Goal: Information Seeking & Learning: Learn about a topic

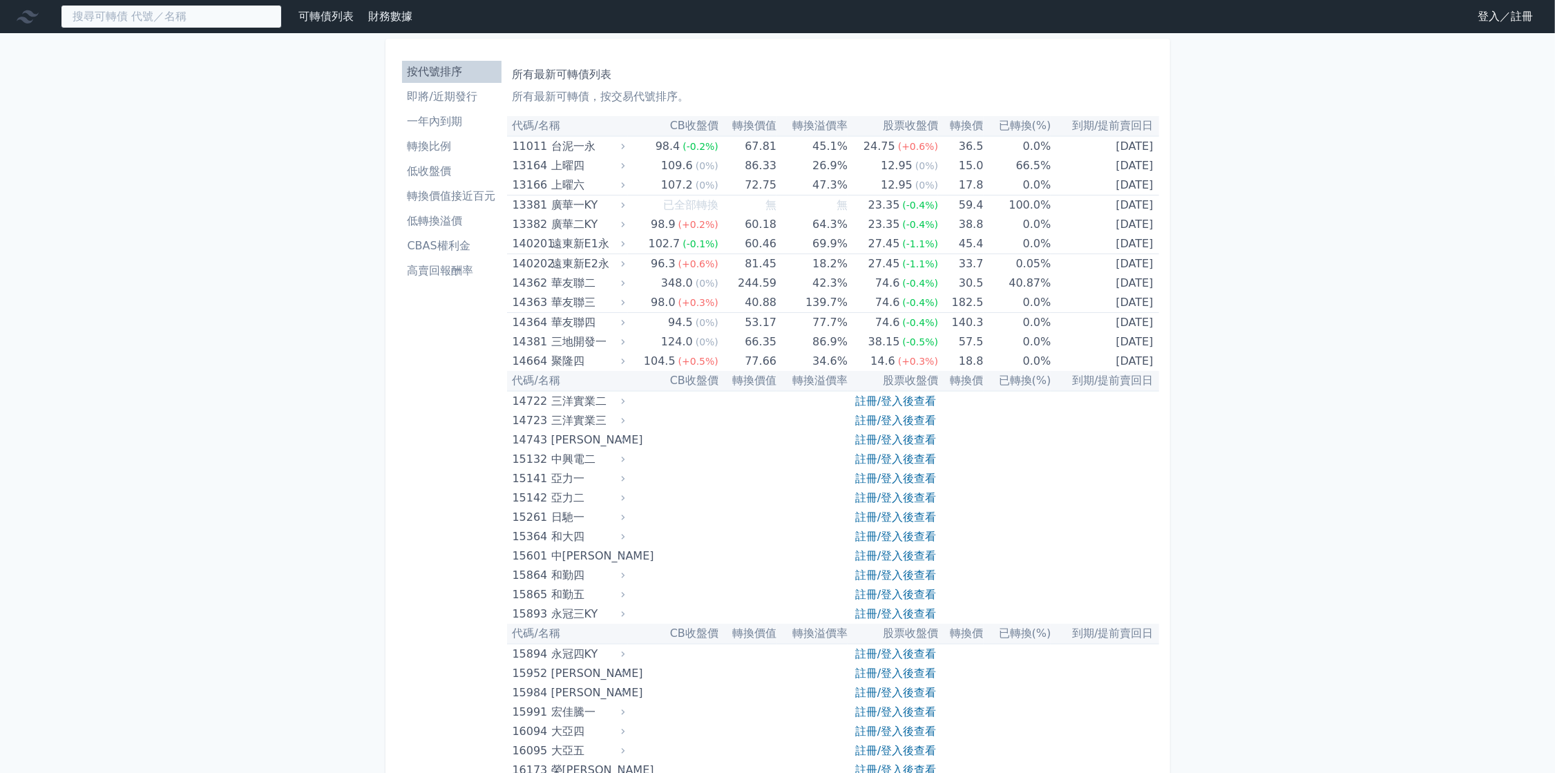
click at [232, 20] on input at bounding box center [171, 16] width 221 height 23
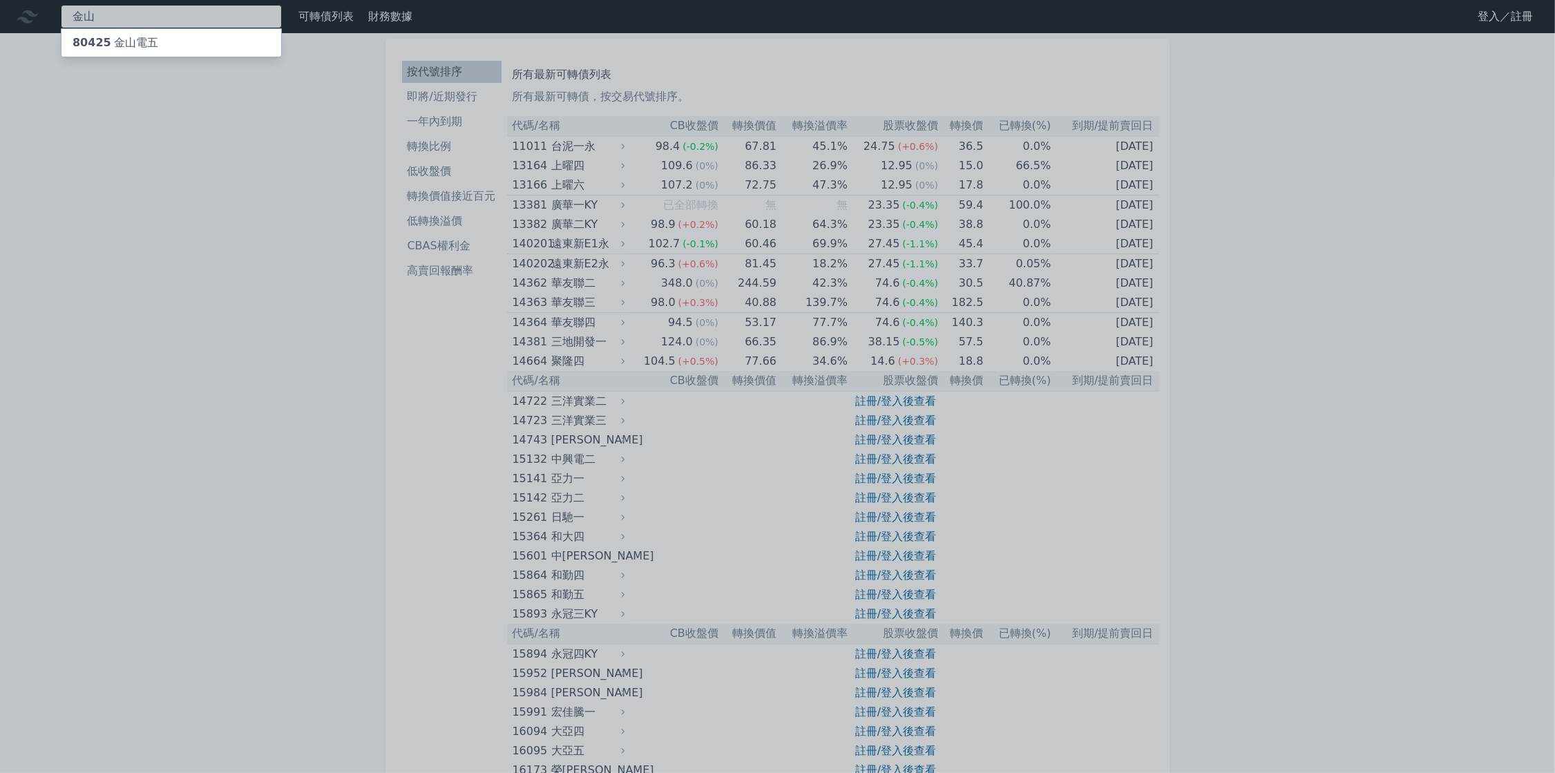
type input "金山"
click at [209, 38] on div "80425 金山電五" at bounding box center [171, 43] width 220 height 28
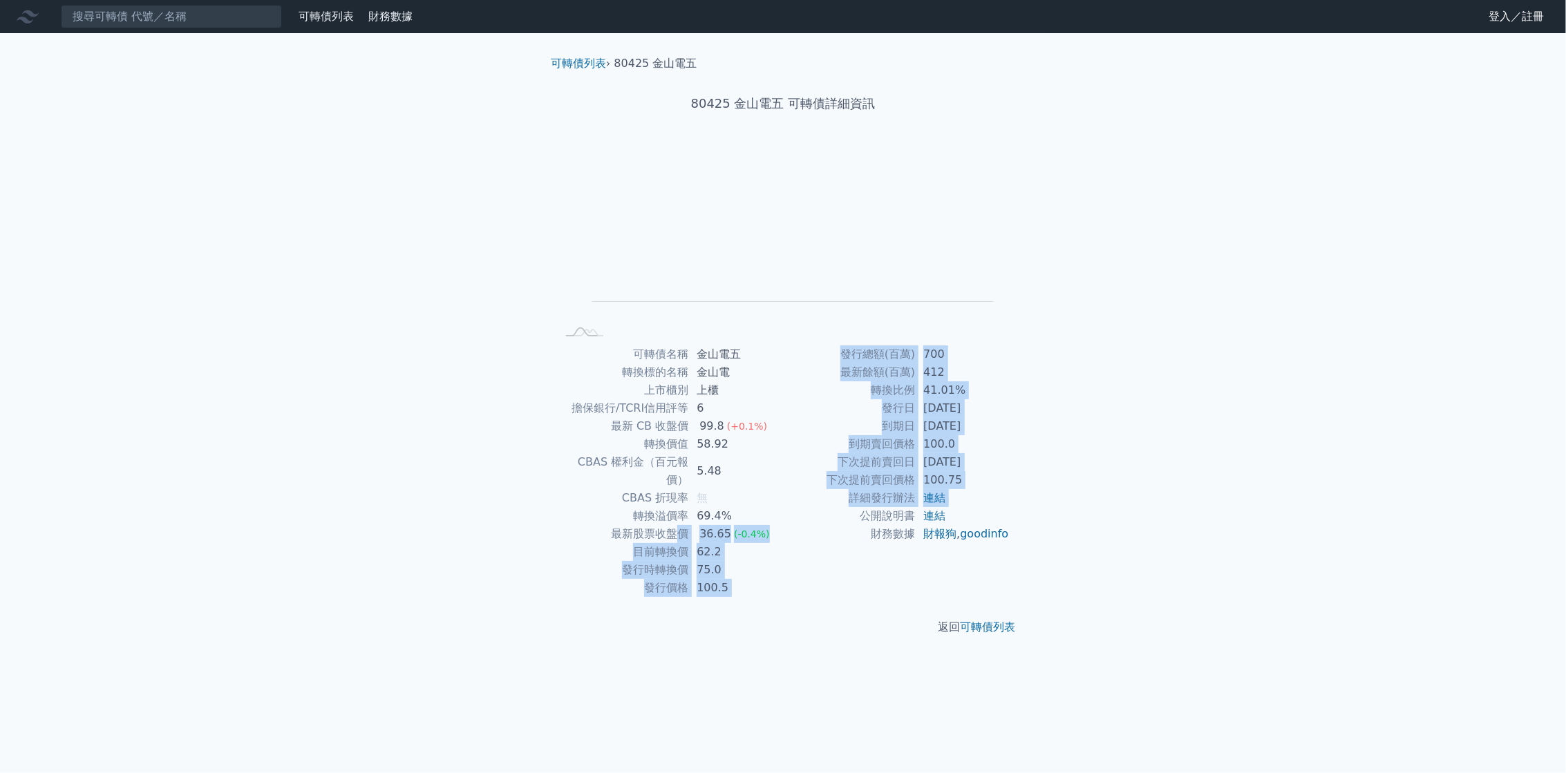
drag, startPoint x: 786, startPoint y: 522, endPoint x: 678, endPoint y: 511, distance: 109.0
click at [678, 511] on div "可轉債名稱 金山電五 轉換標的名稱 金山電 上市櫃別 上櫃 擔保銀行/TCRI信用評等 6 最新 CB 收盤價 99.8 (+0.1%) 轉換價值 58.92…" at bounding box center [783, 471] width 486 height 252
click at [766, 579] on td "100.5" at bounding box center [735, 588] width 95 height 18
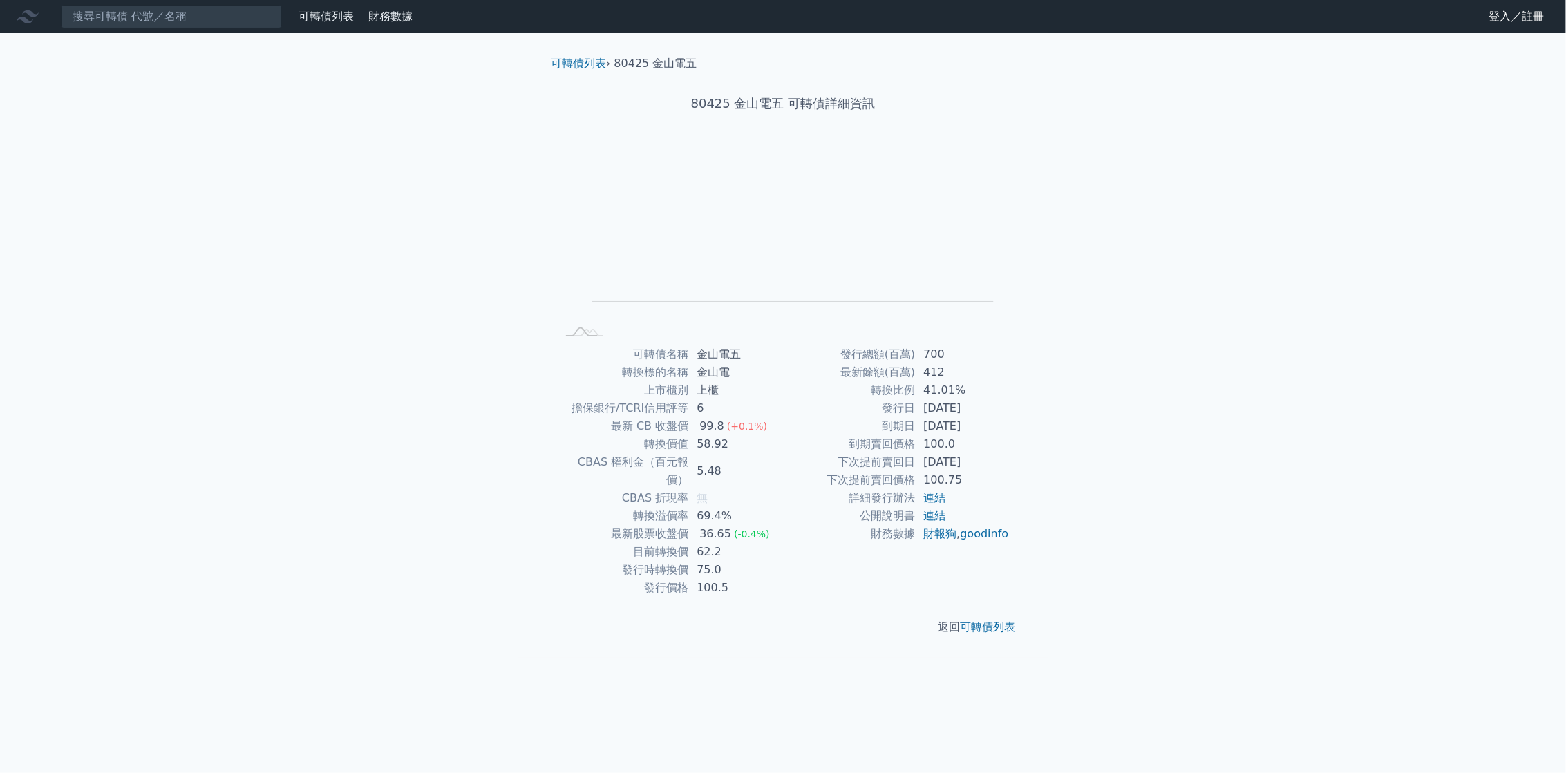
click at [765, 579] on td "100.5" at bounding box center [735, 588] width 95 height 18
click at [317, 12] on link "可轉債列表" at bounding box center [326, 16] width 55 height 13
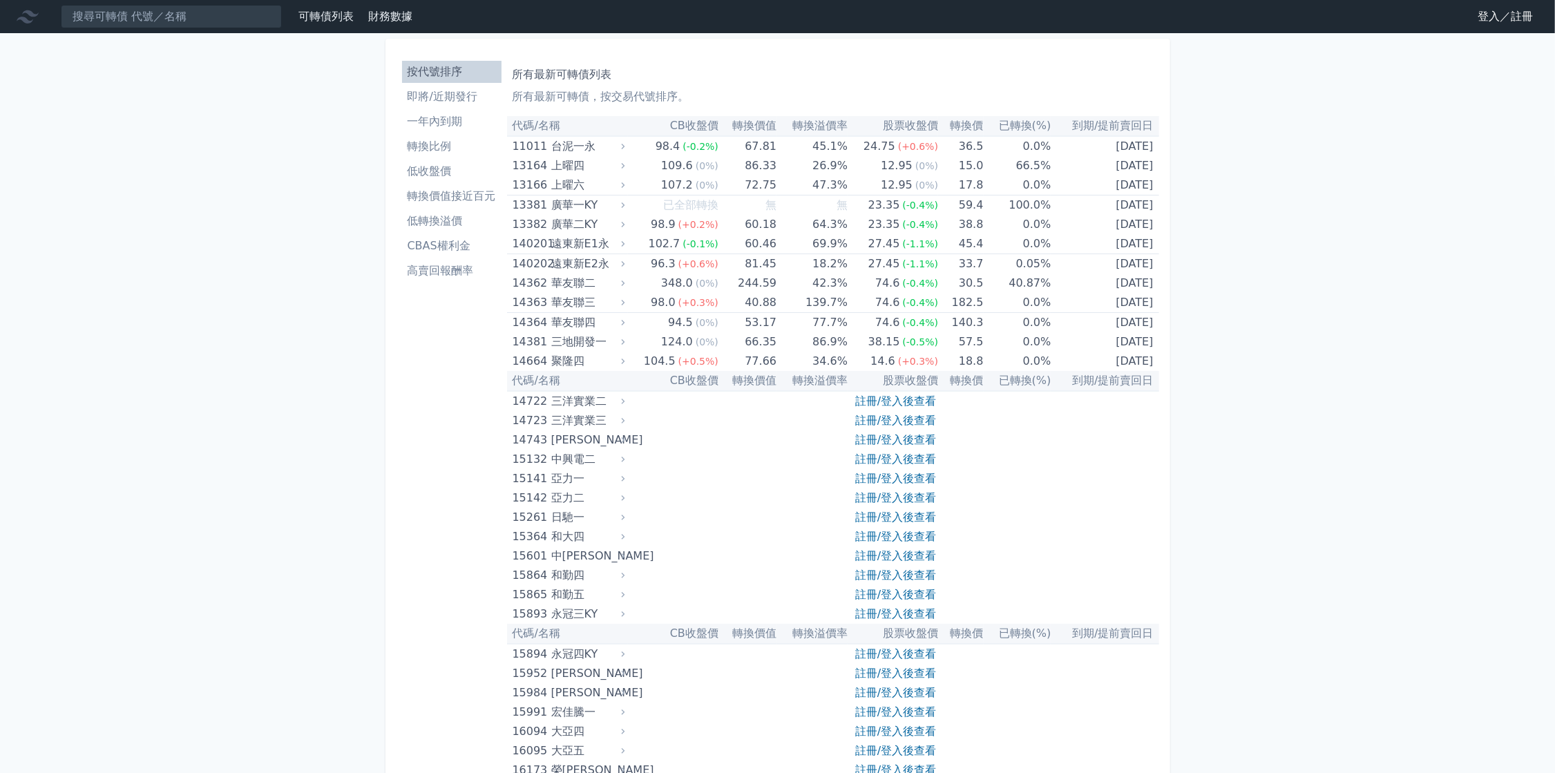
click at [433, 91] on li "即將/近期發行" at bounding box center [452, 96] width 100 height 17
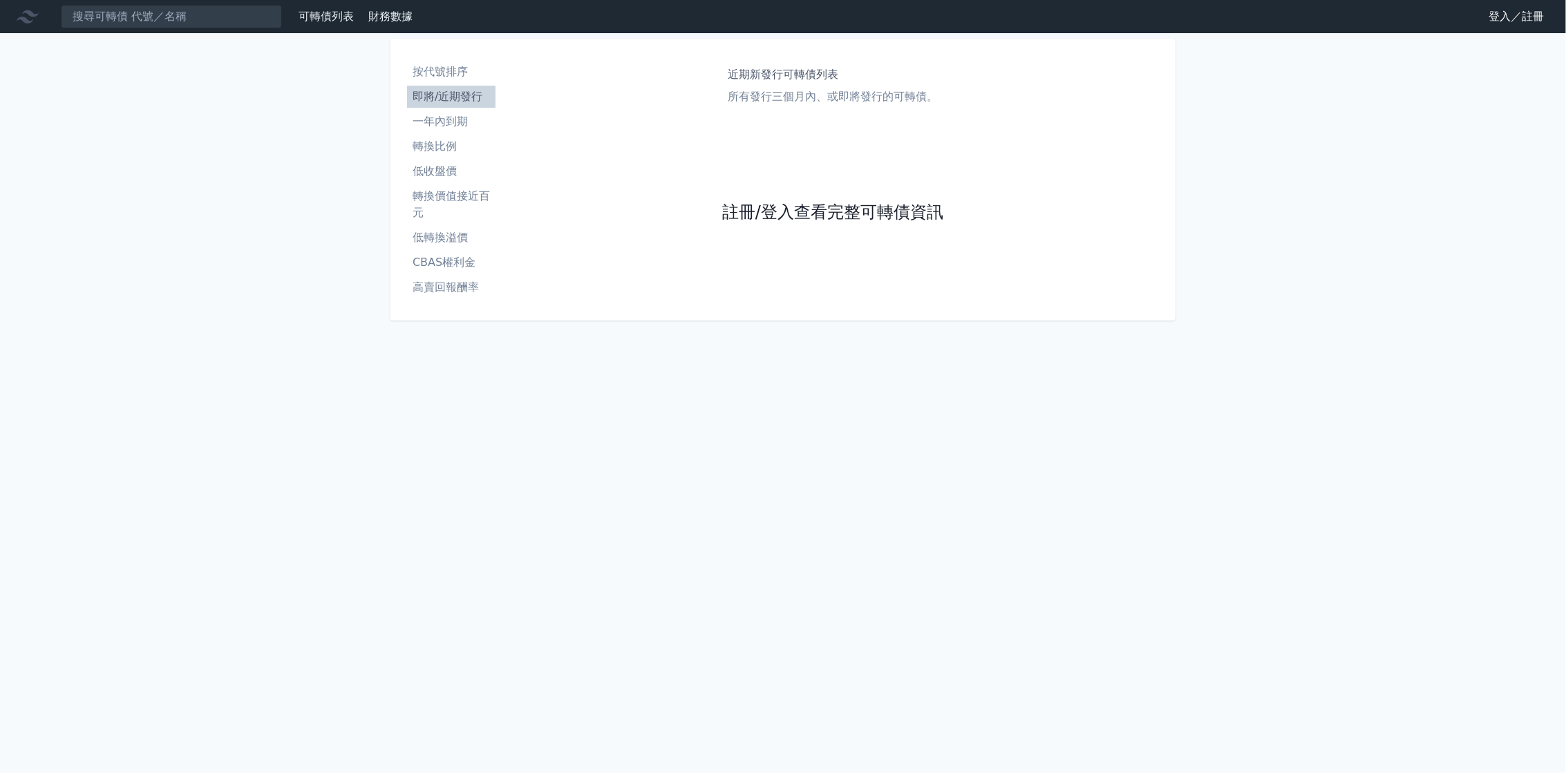
click at [740, 218] on link "註冊/登入查看完整可轉債資訊" at bounding box center [832, 213] width 221 height 22
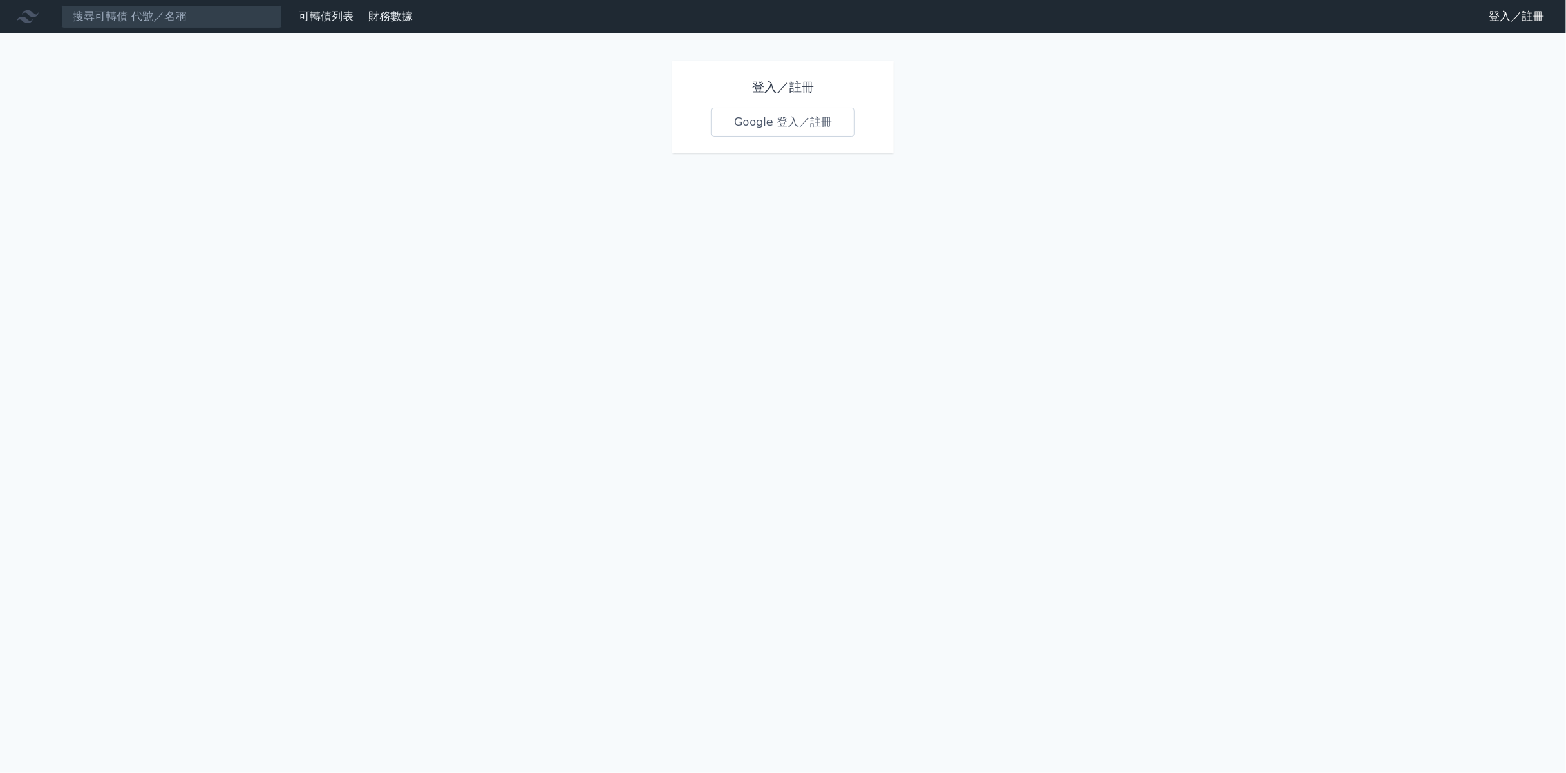
click at [733, 125] on link "Google 登入／註冊" at bounding box center [783, 122] width 144 height 29
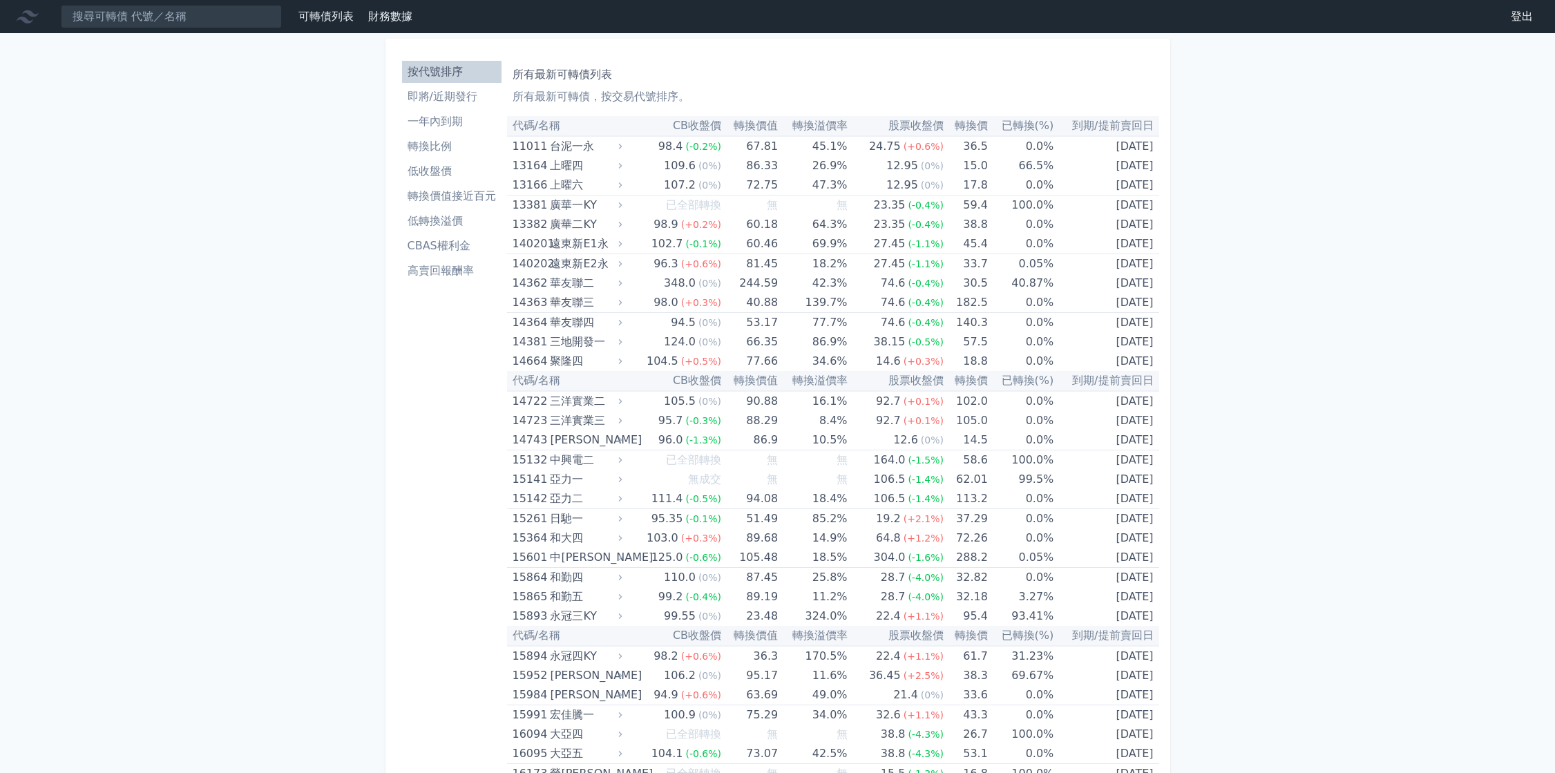
click at [448, 100] on li "即將/近期發行" at bounding box center [452, 96] width 100 height 17
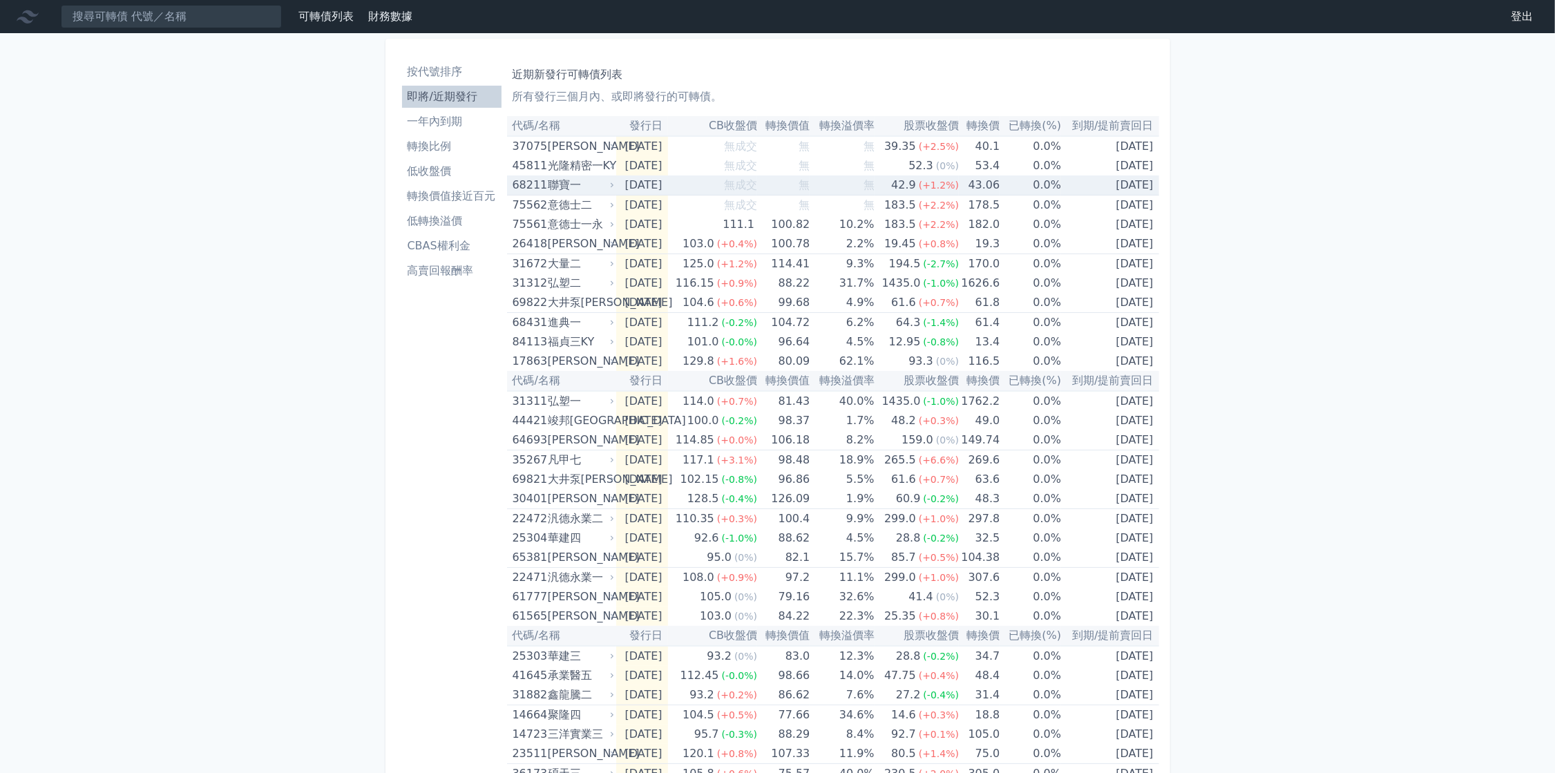
click at [568, 191] on div "聯寶一" at bounding box center [580, 185] width 64 height 19
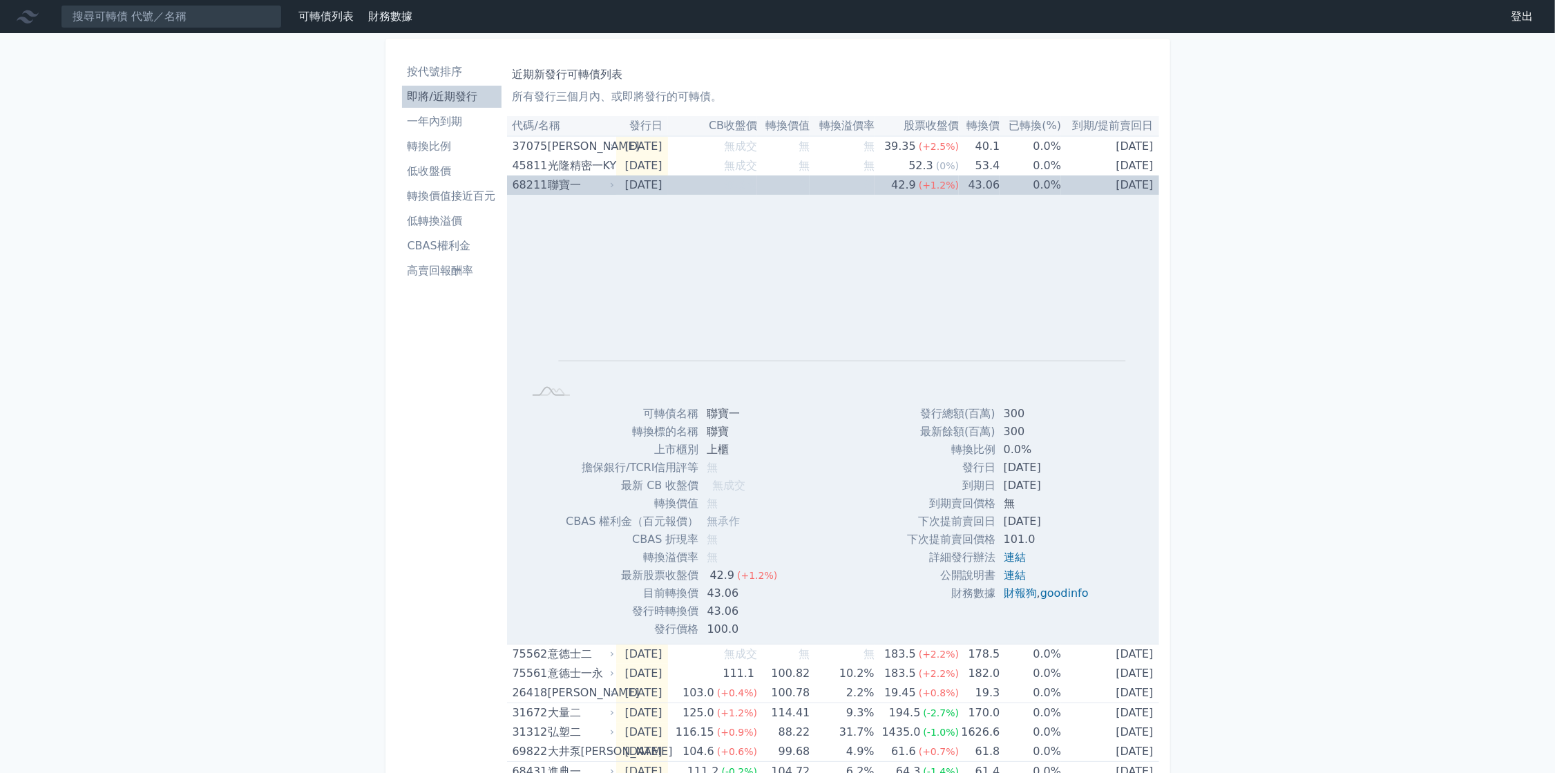
click at [569, 187] on div "聯寶一" at bounding box center [580, 185] width 64 height 19
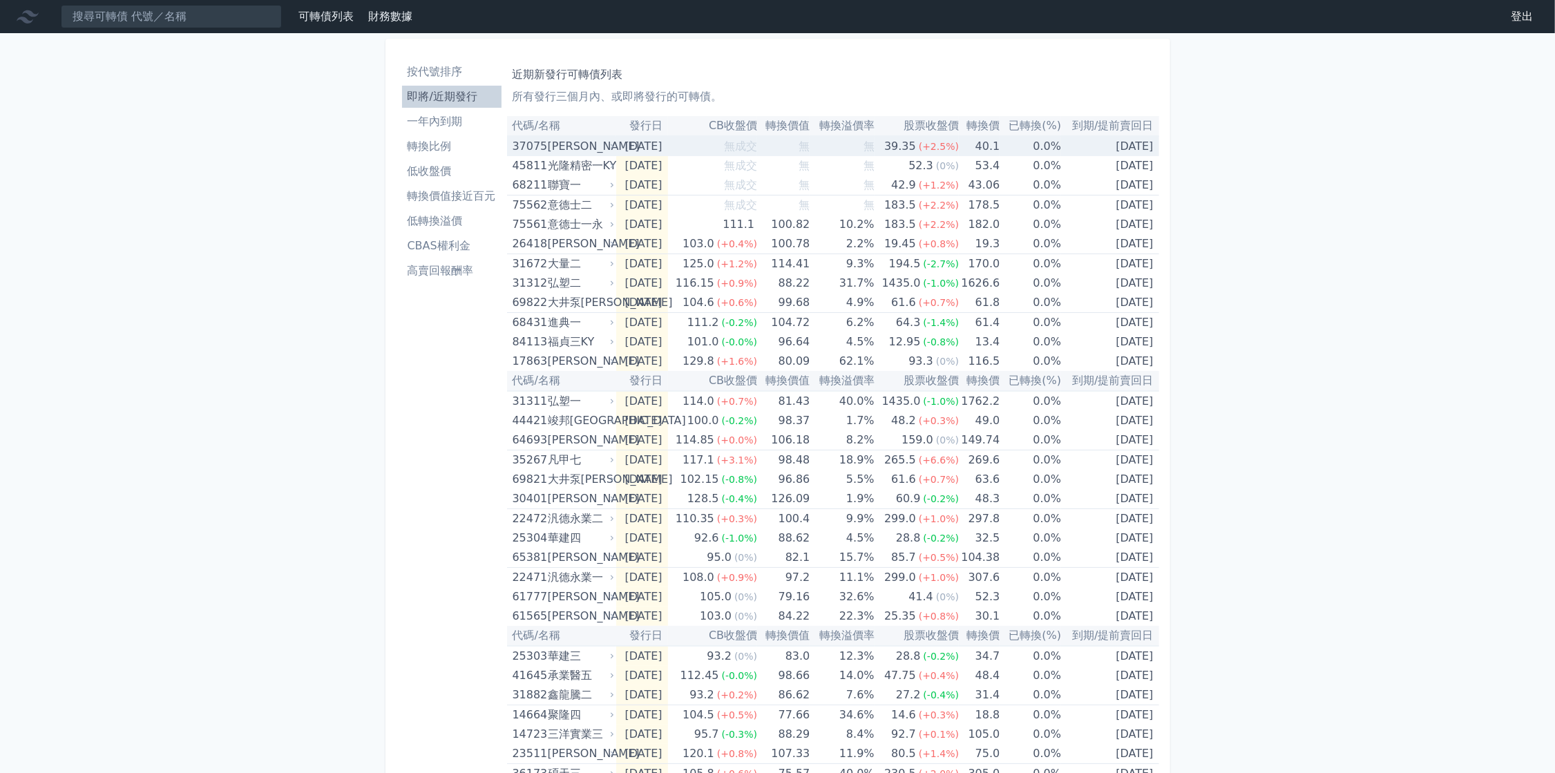
click at [575, 144] on div "[PERSON_NAME]" at bounding box center [580, 146] width 64 height 19
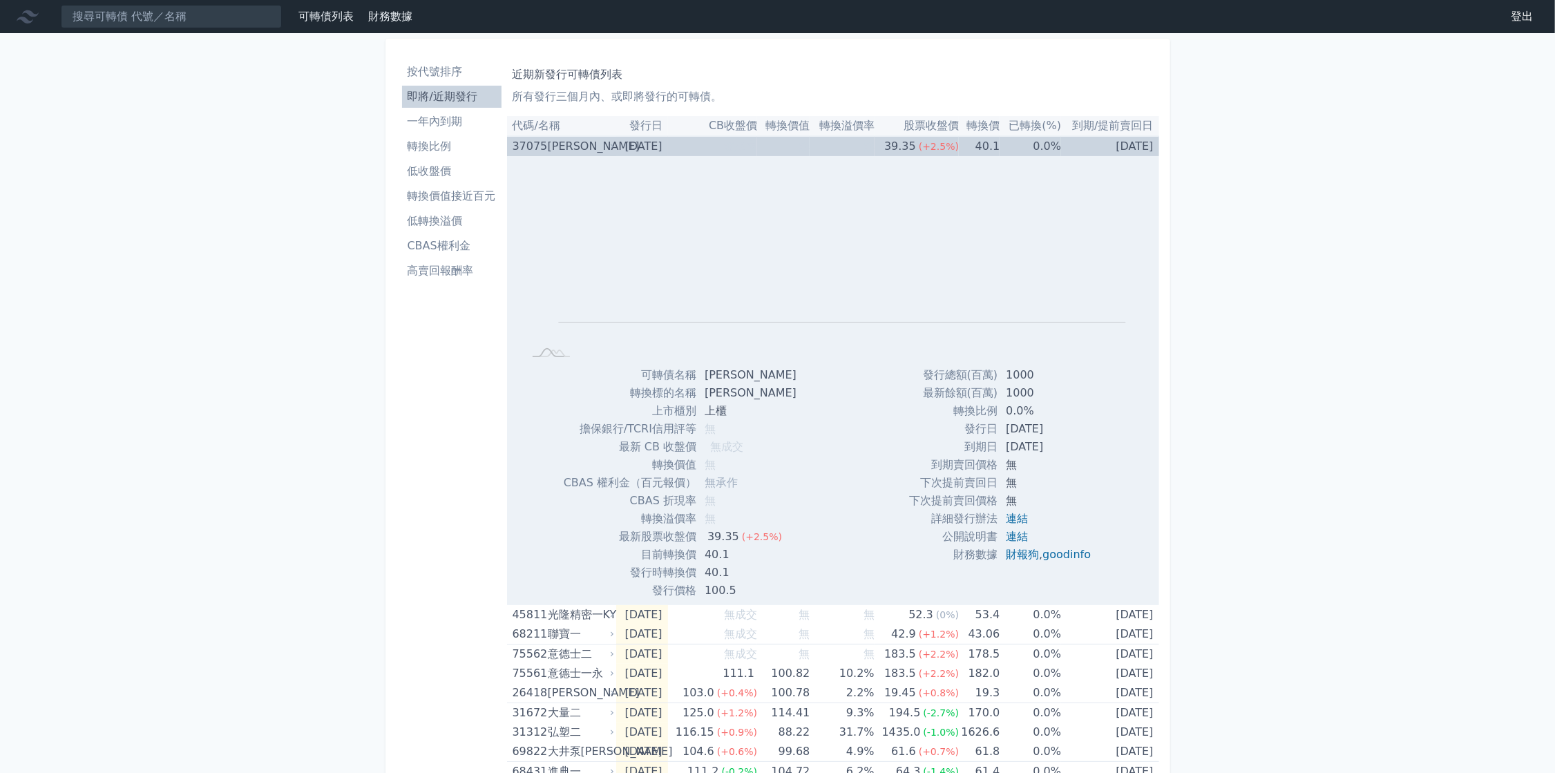
click at [575, 144] on div "[PERSON_NAME]" at bounding box center [580, 146] width 64 height 19
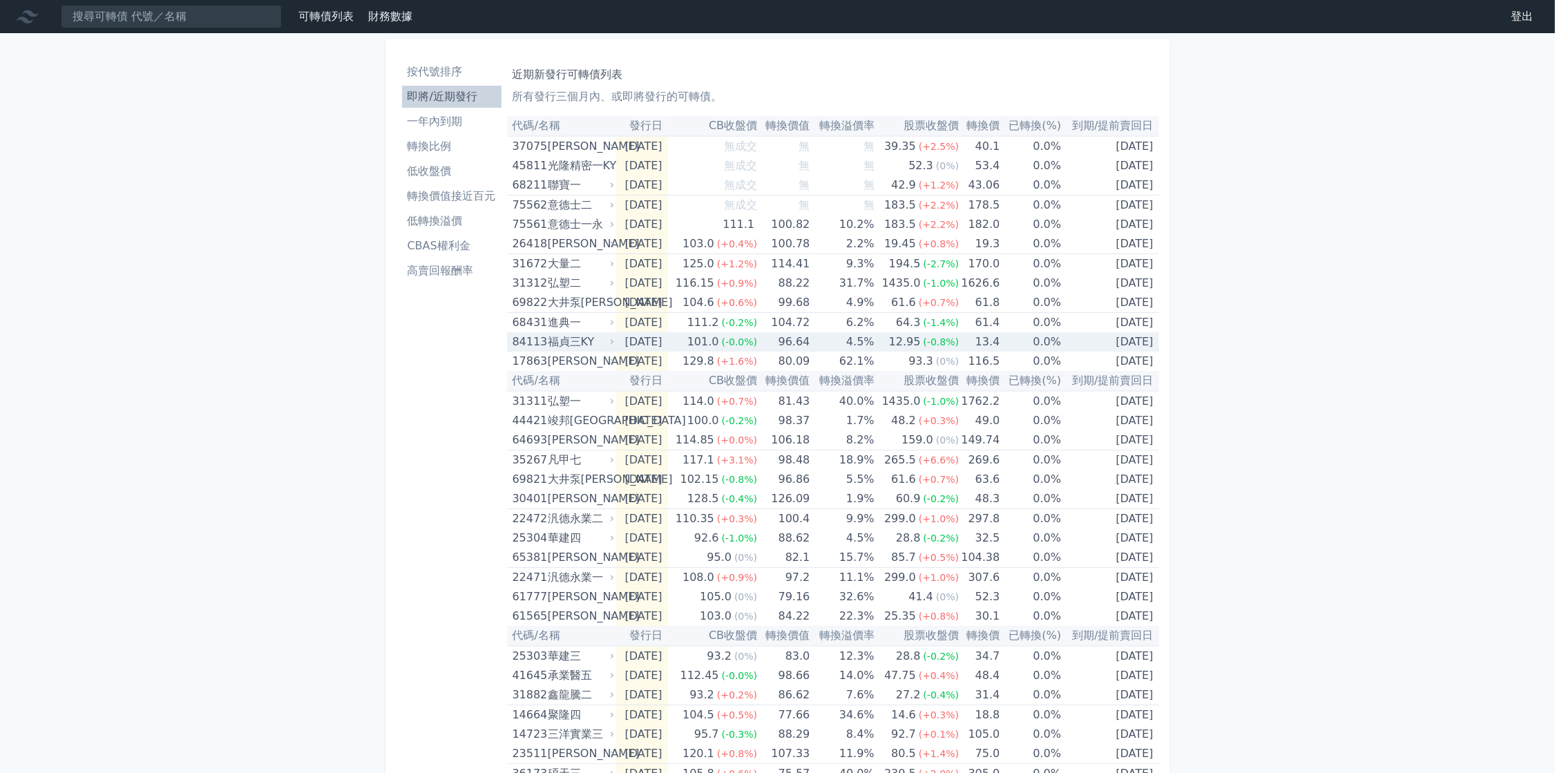
click at [567, 343] on div "福貞三KY" at bounding box center [580, 341] width 64 height 19
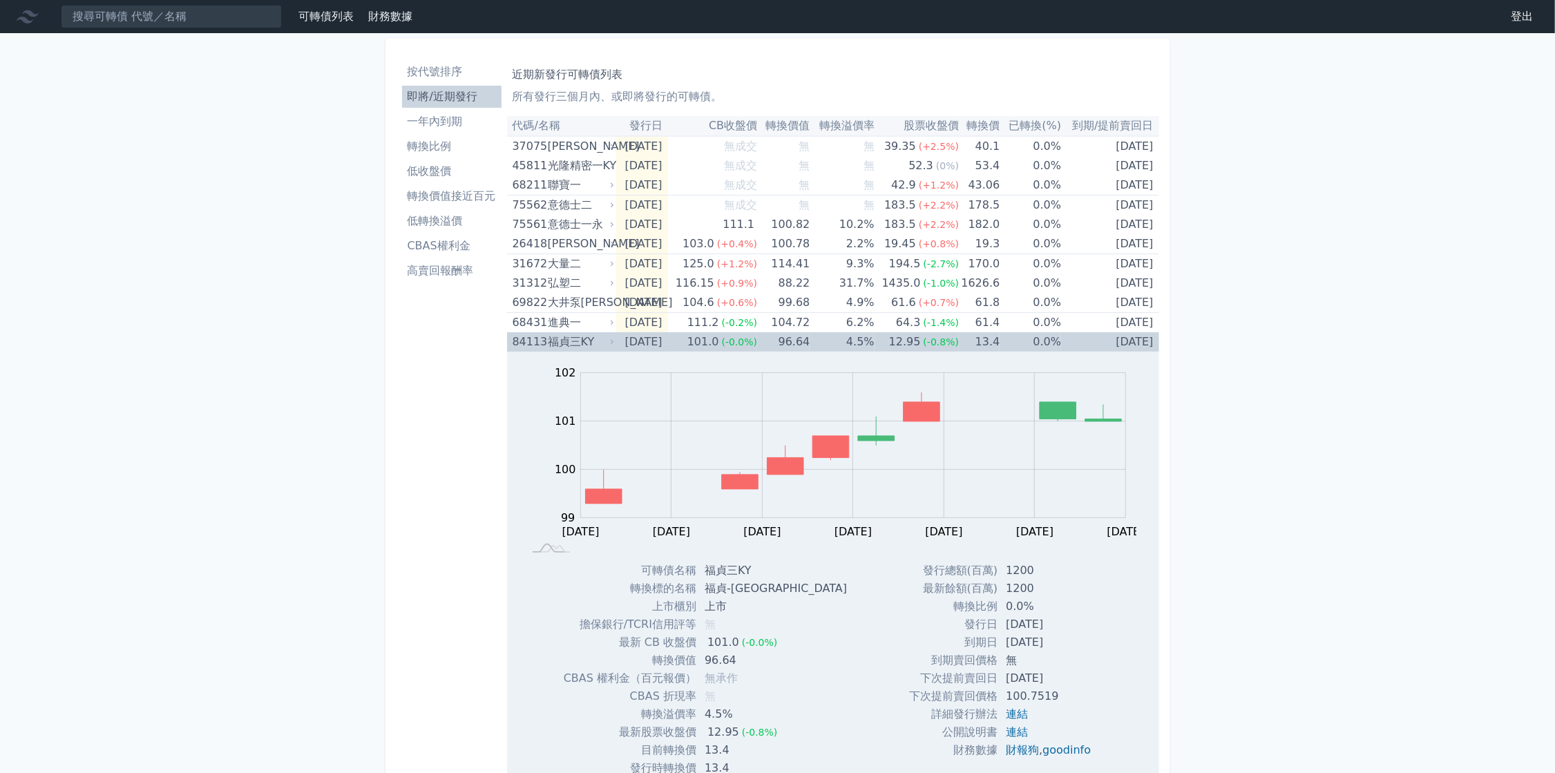
click at [569, 341] on div "福貞三KY" at bounding box center [580, 341] width 64 height 19
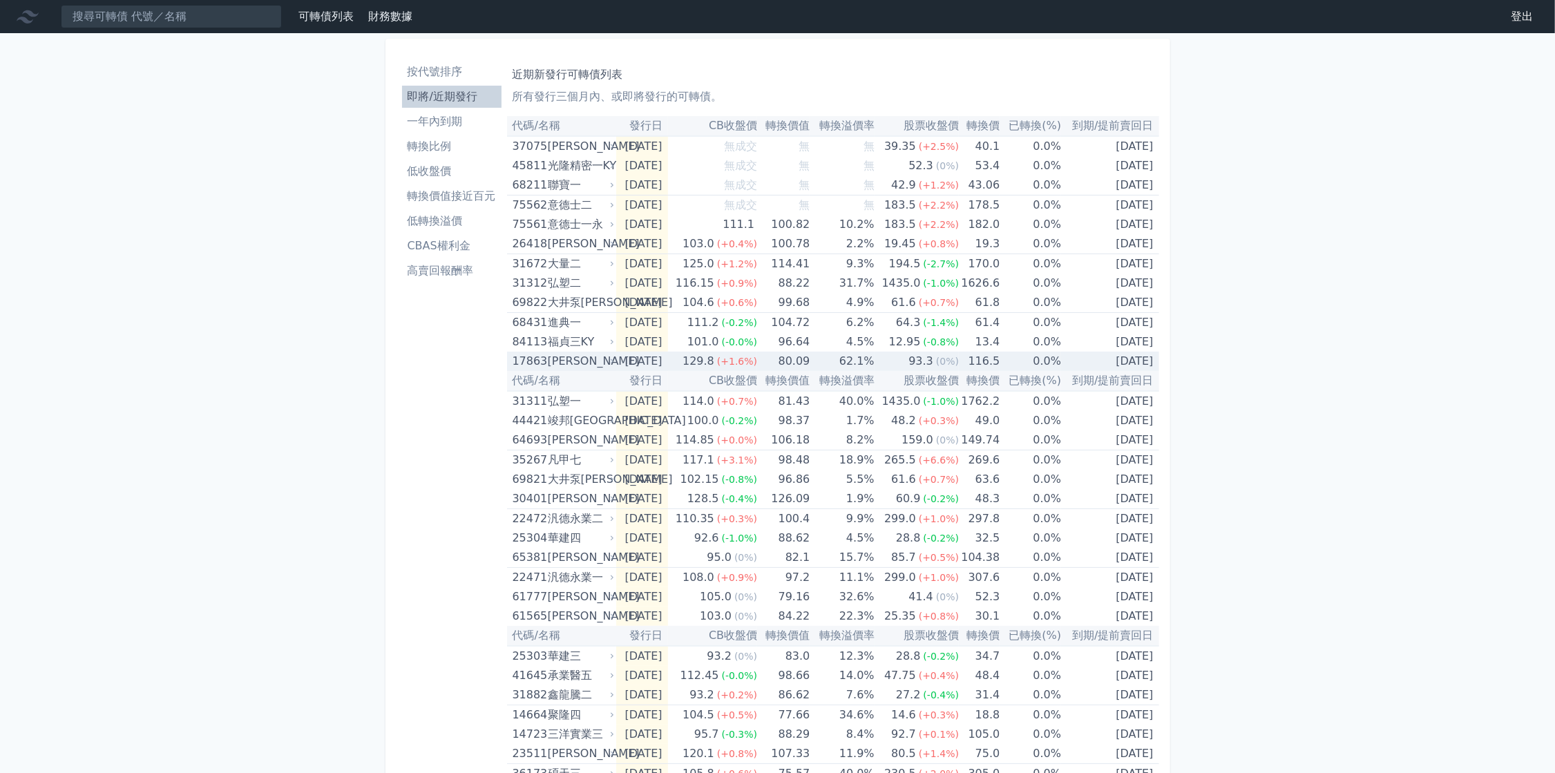
click at [561, 359] on div "[PERSON_NAME]" at bounding box center [580, 361] width 64 height 19
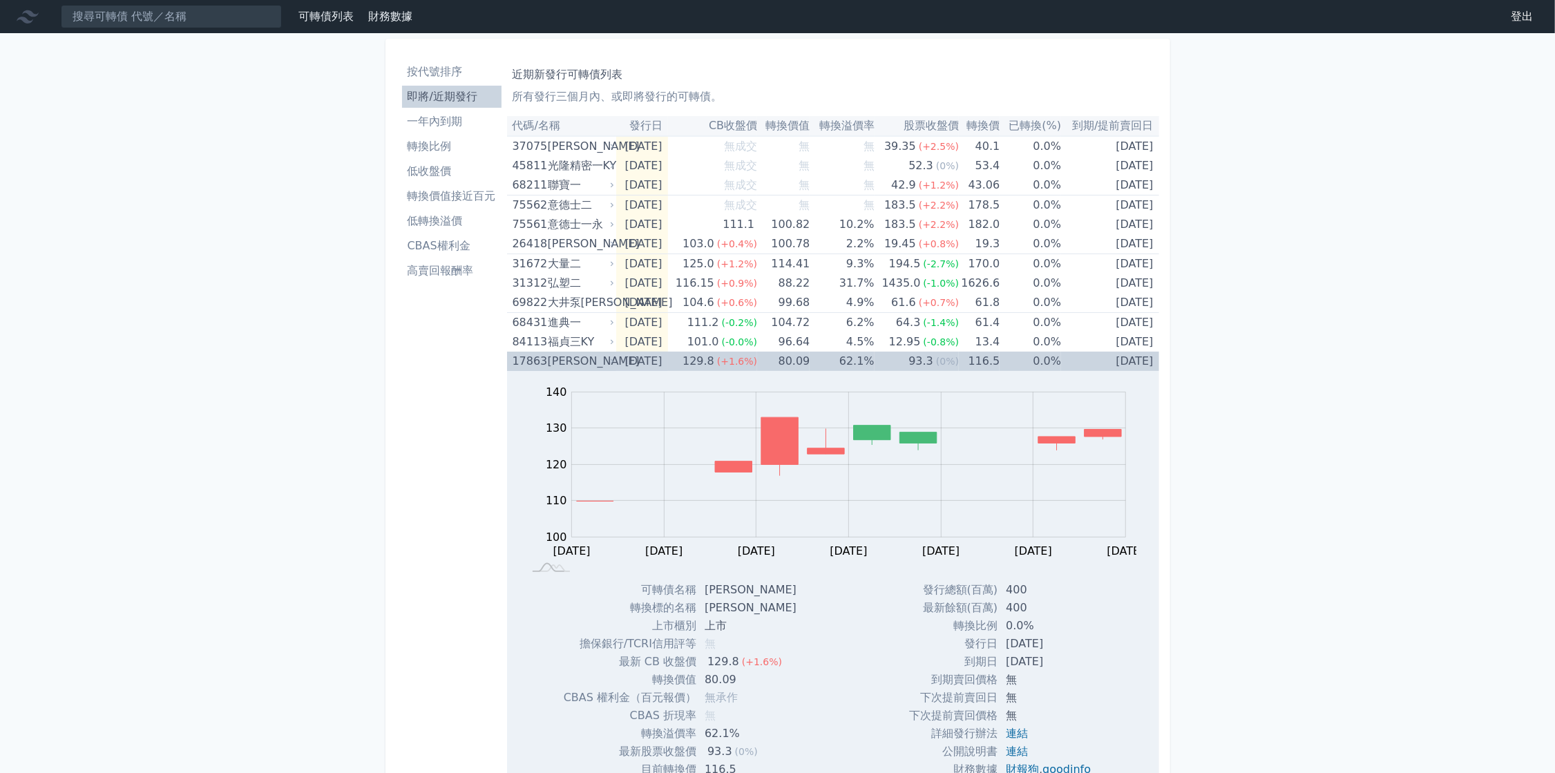
click at [561, 359] on div "[PERSON_NAME]" at bounding box center [580, 361] width 64 height 19
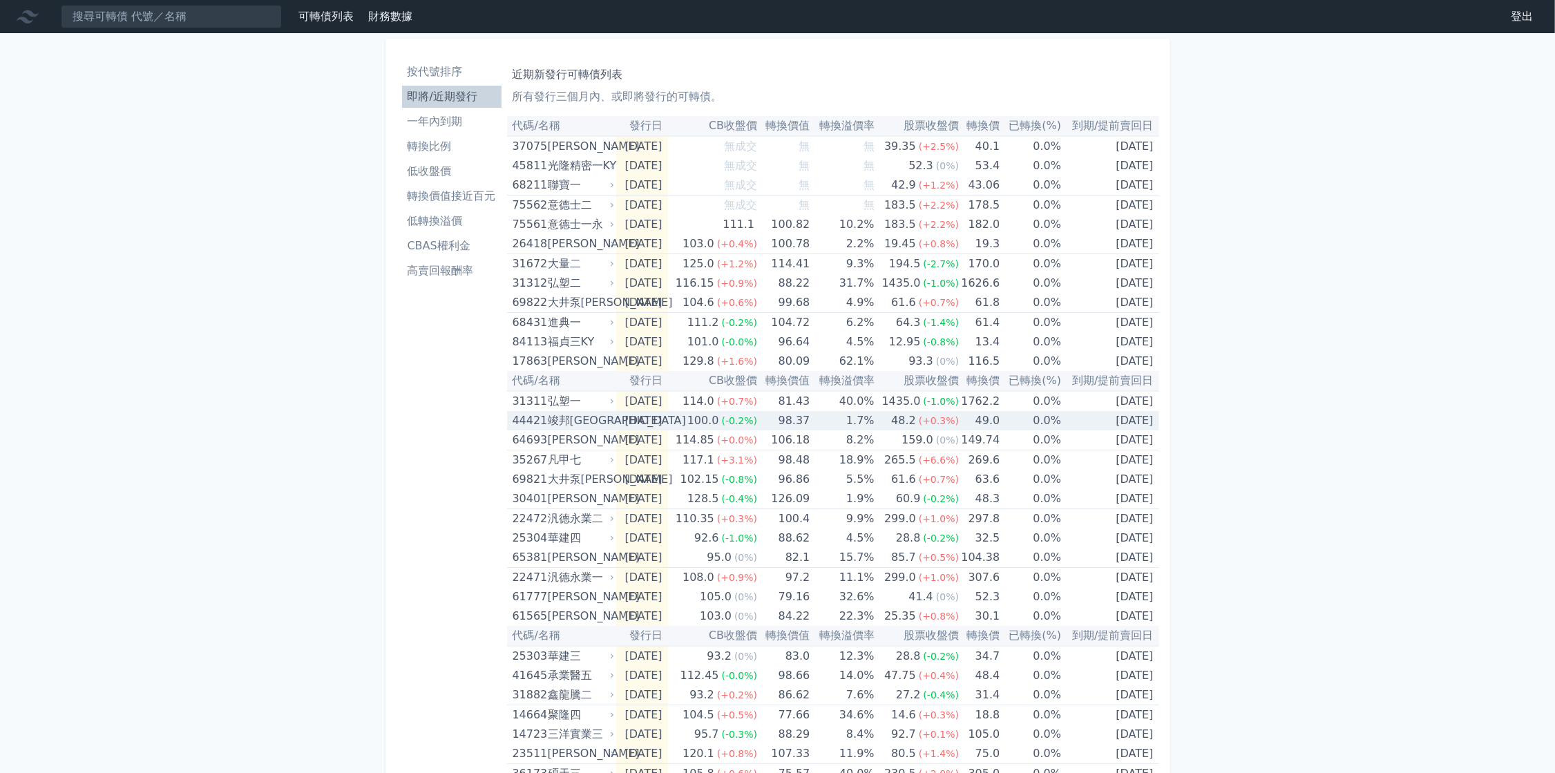
click at [570, 415] on div "竣邦[GEOGRAPHIC_DATA]" at bounding box center [580, 420] width 64 height 19
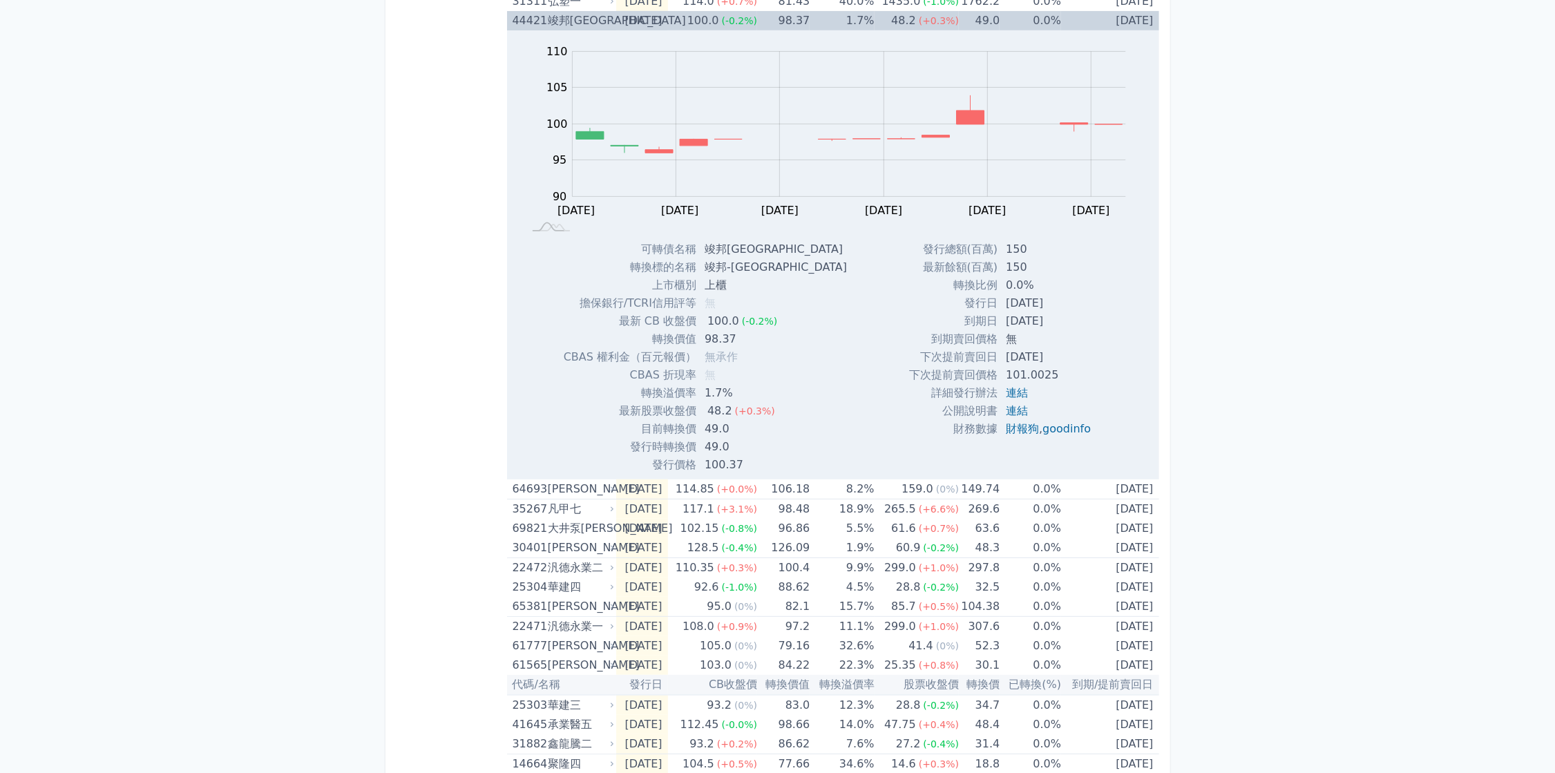
scroll to position [415, 0]
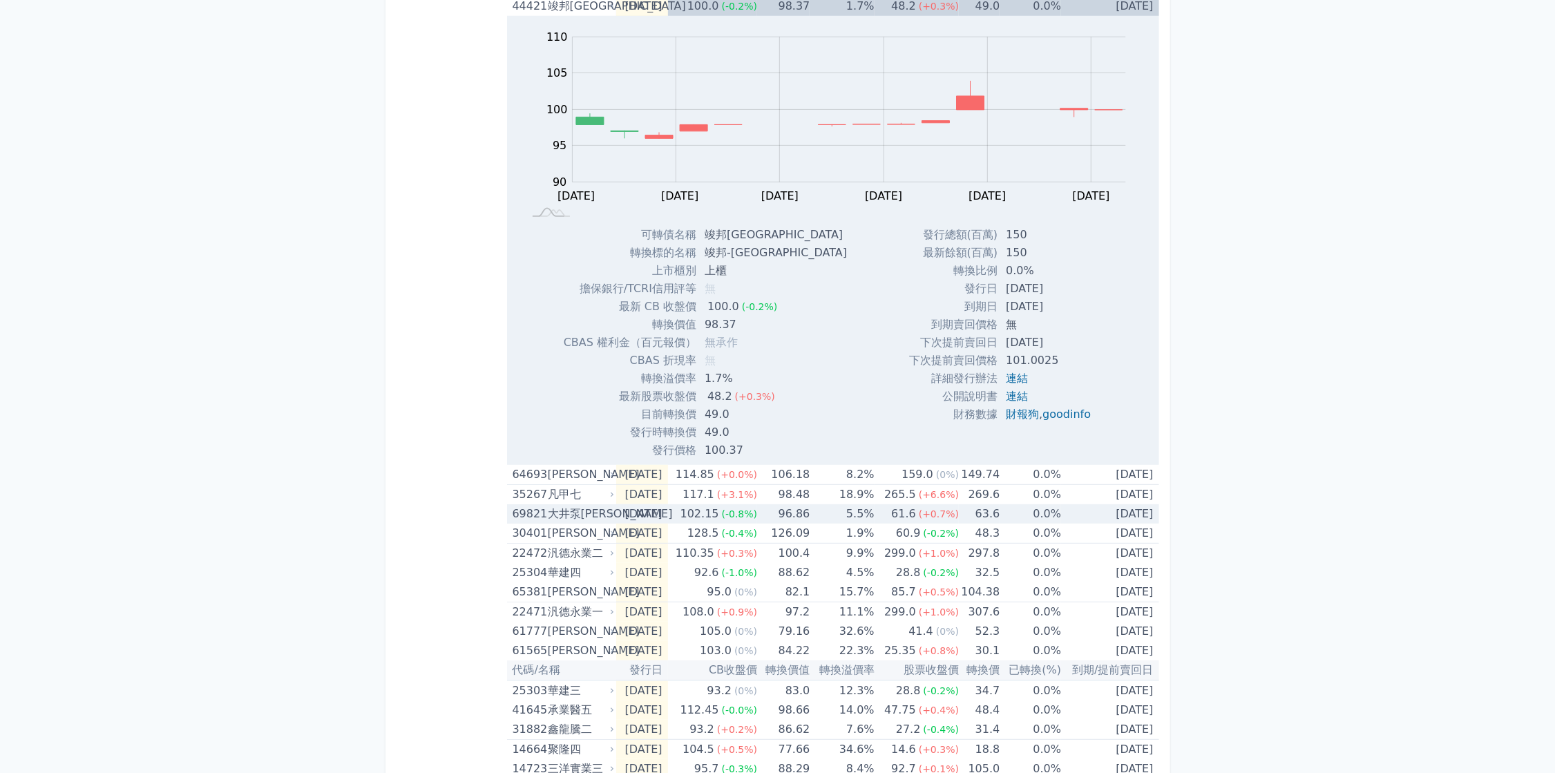
click at [620, 516] on td "[DATE]" at bounding box center [641, 513] width 51 height 19
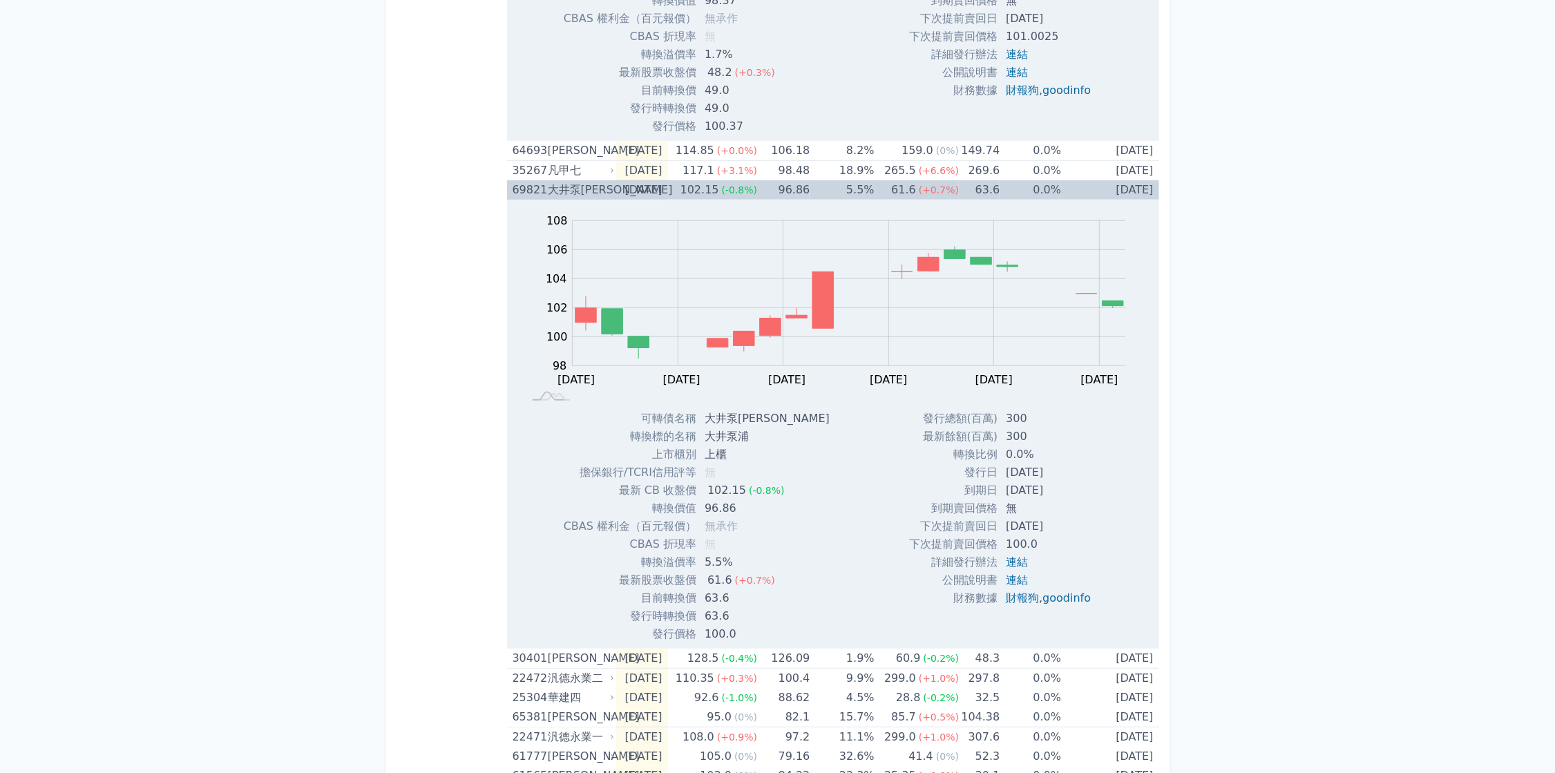
scroll to position [760, 0]
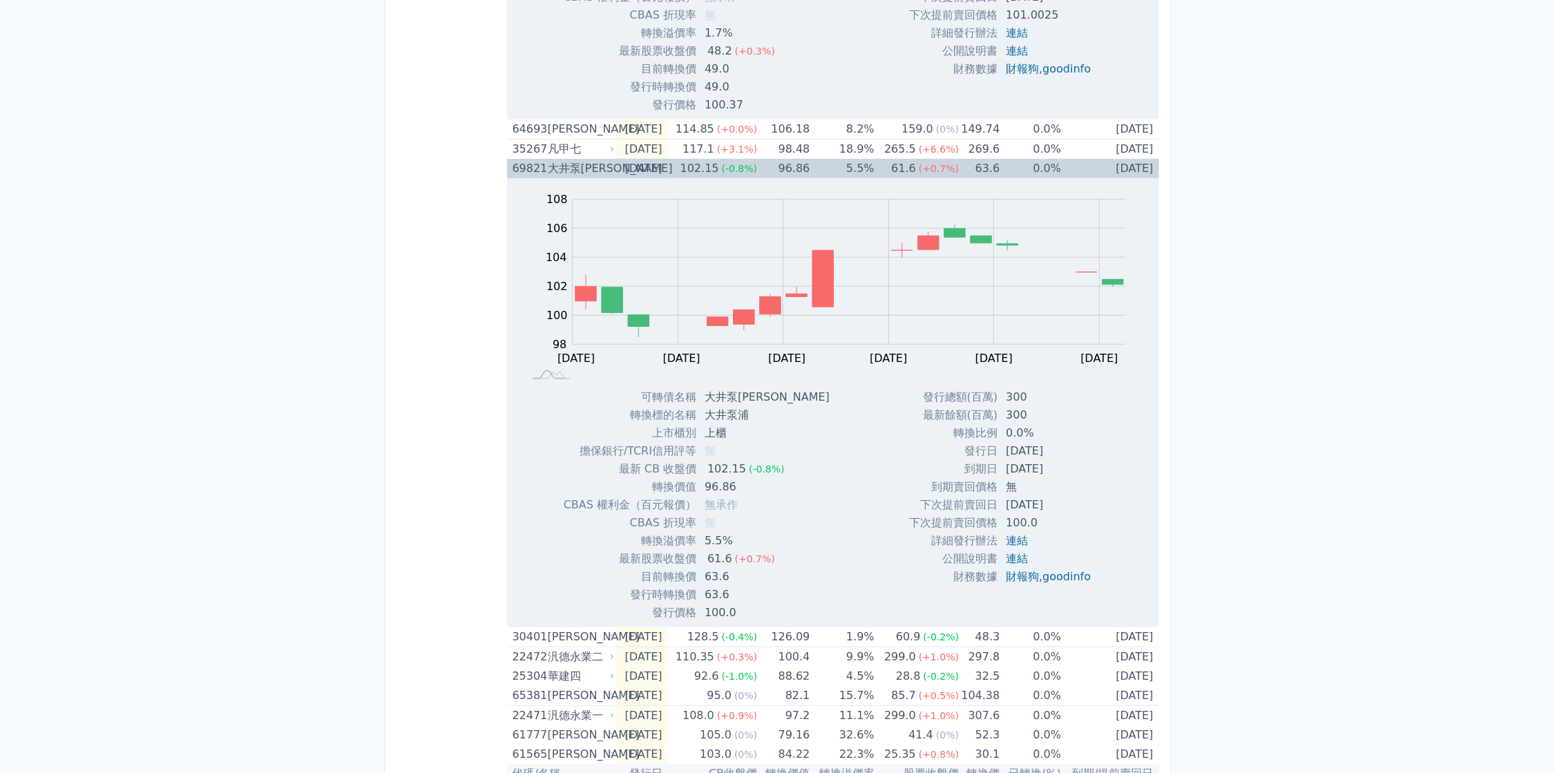
click at [590, 163] on div "大井泵[PERSON_NAME]" at bounding box center [580, 168] width 64 height 19
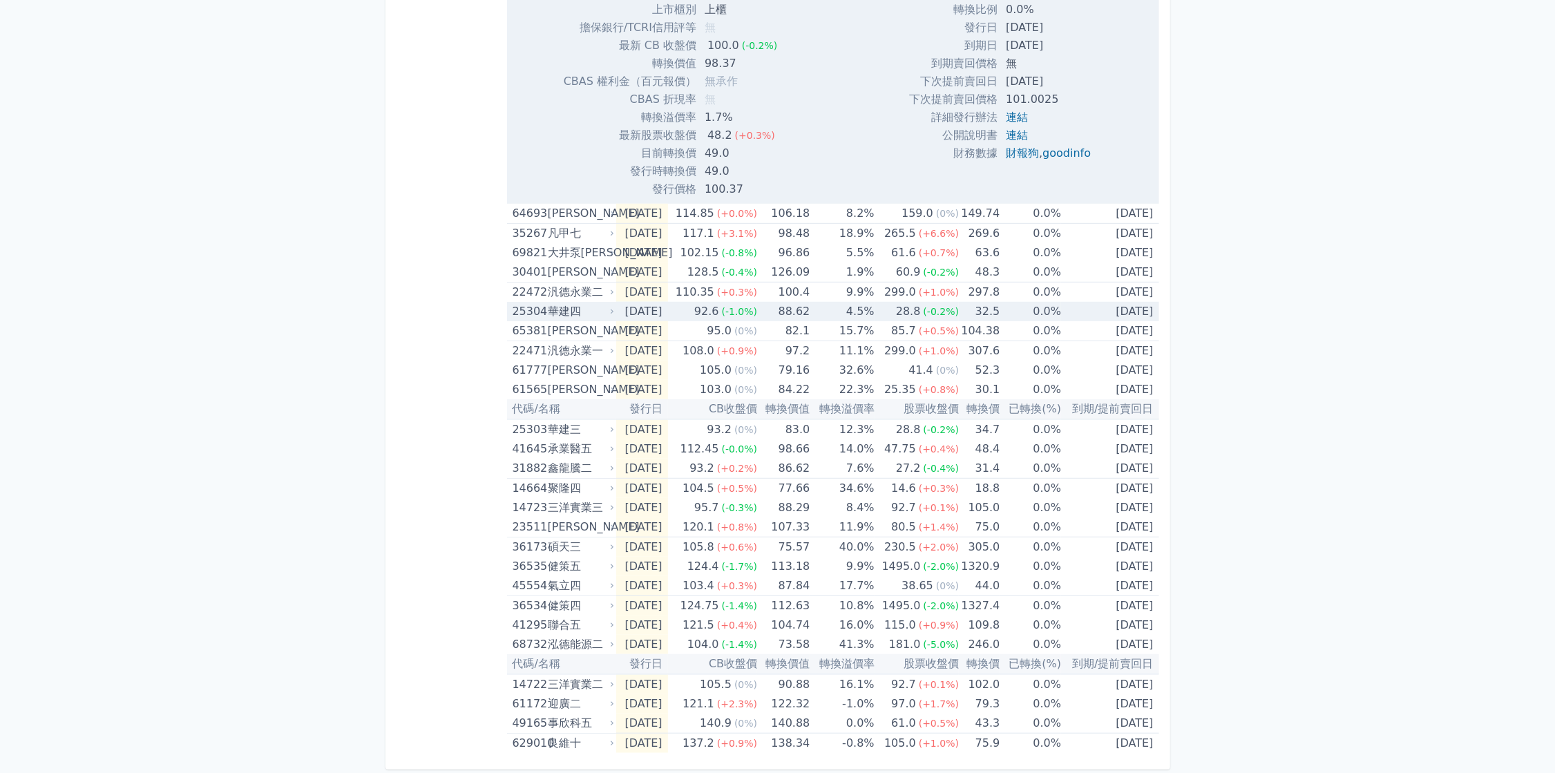
click at [548, 310] on div "華建四" at bounding box center [580, 311] width 64 height 19
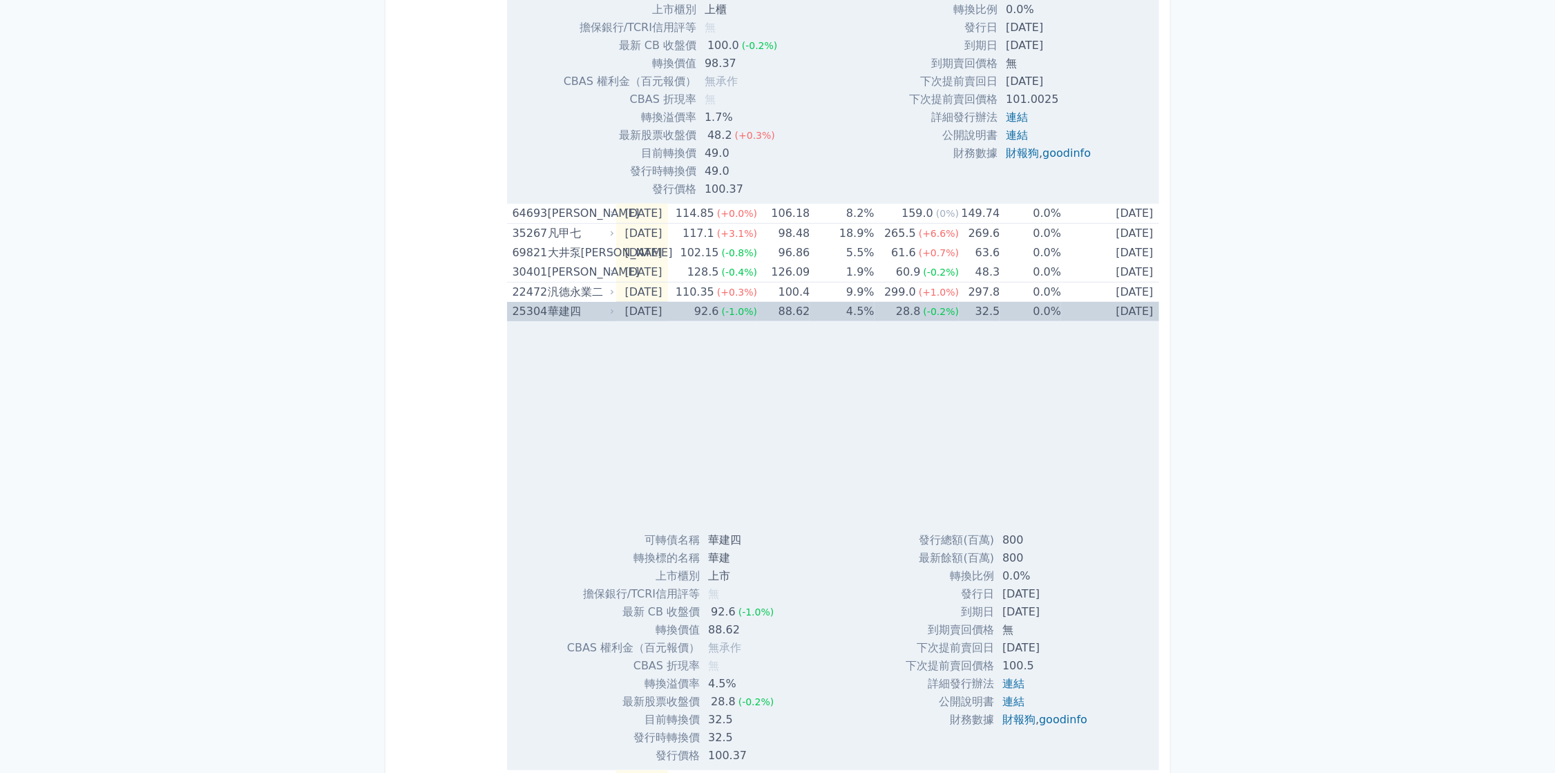
scroll to position [760, 0]
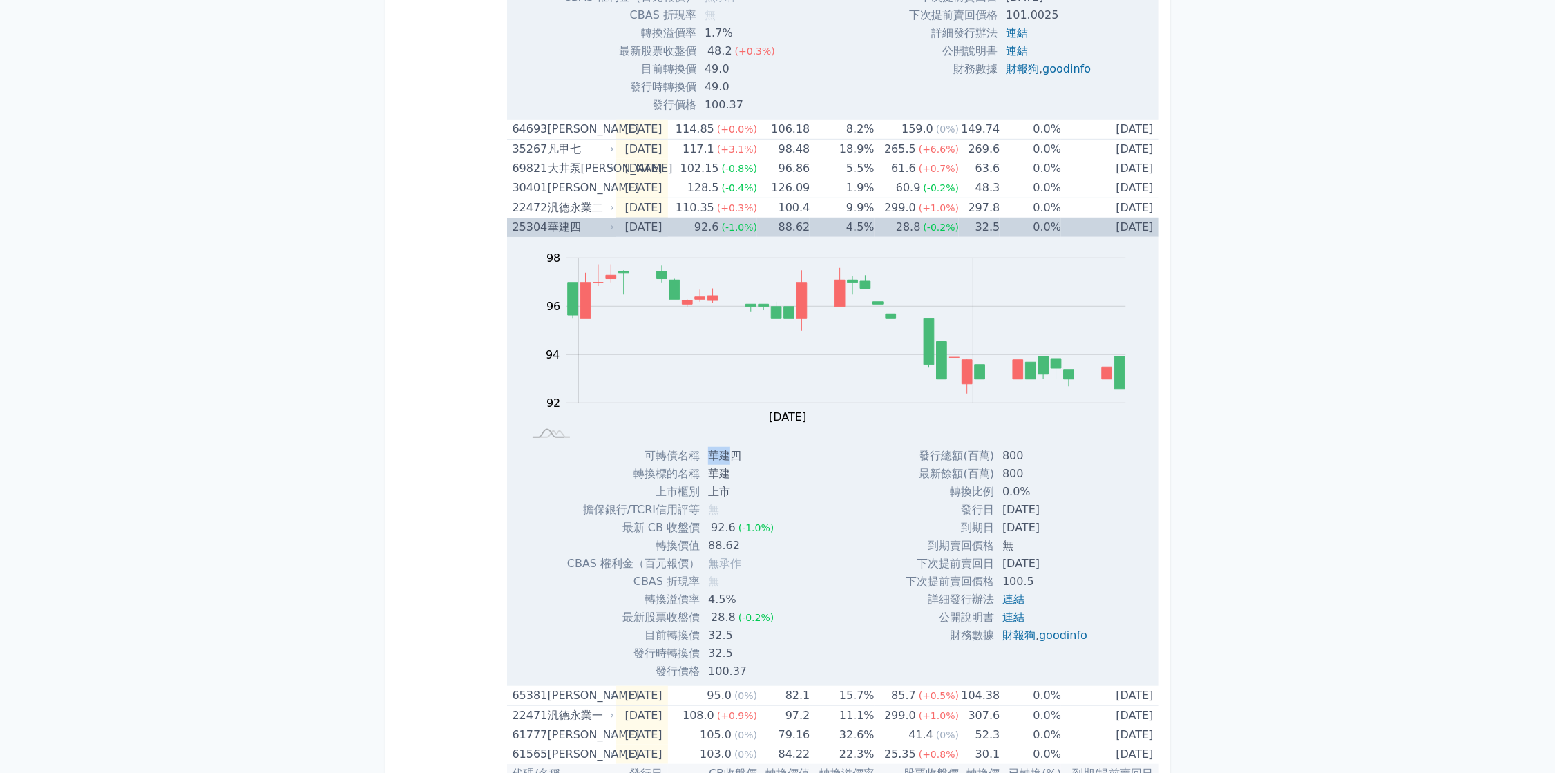
drag, startPoint x: 726, startPoint y: 450, endPoint x: 706, endPoint y: 453, distance: 19.7
click at [706, 453] on td "華建四" at bounding box center [742, 456] width 85 height 18
copy td "華建"
drag, startPoint x: 408, startPoint y: 173, endPoint x: 415, endPoint y: 59, distance: 114.9
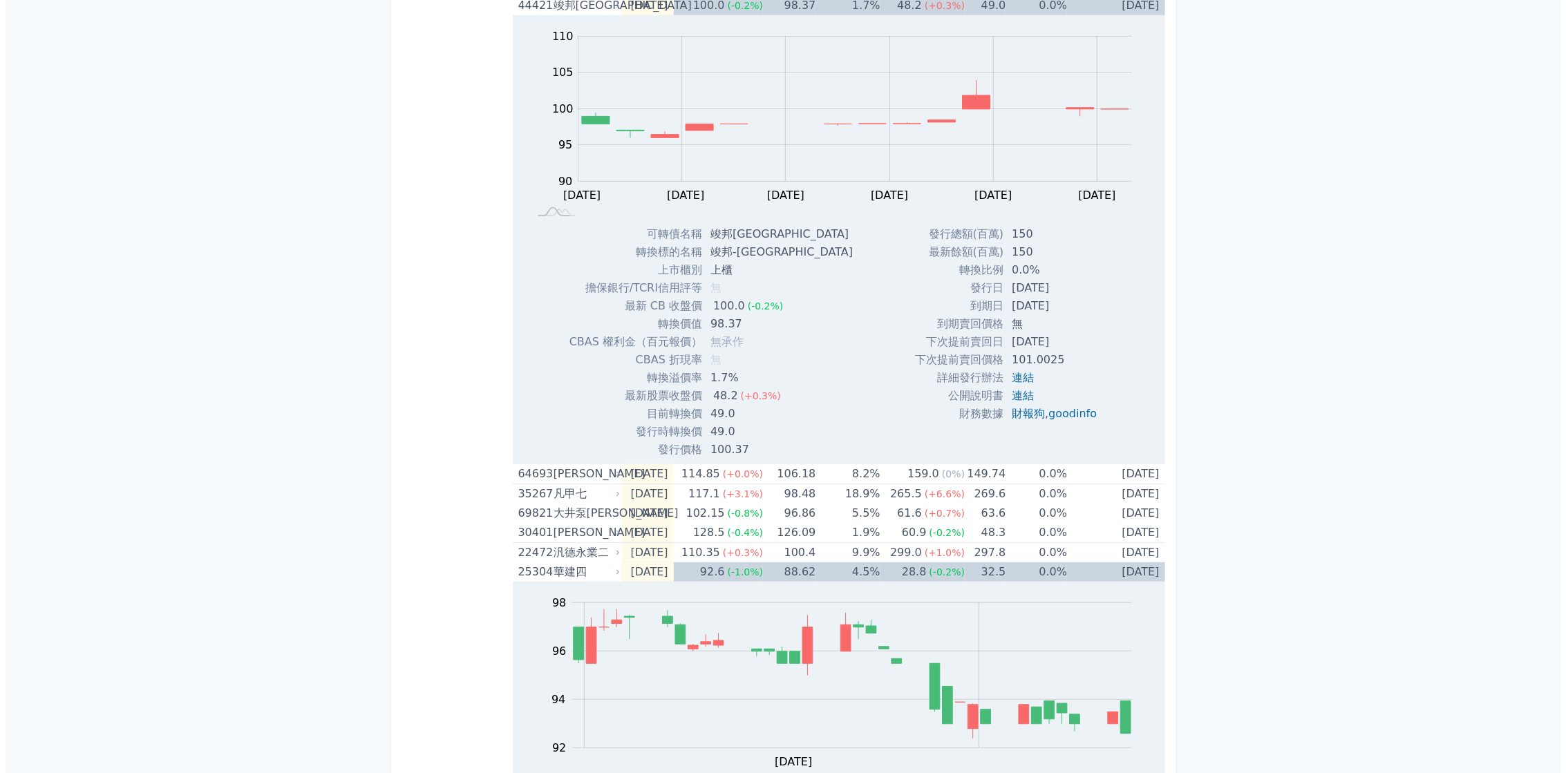
scroll to position [0, 0]
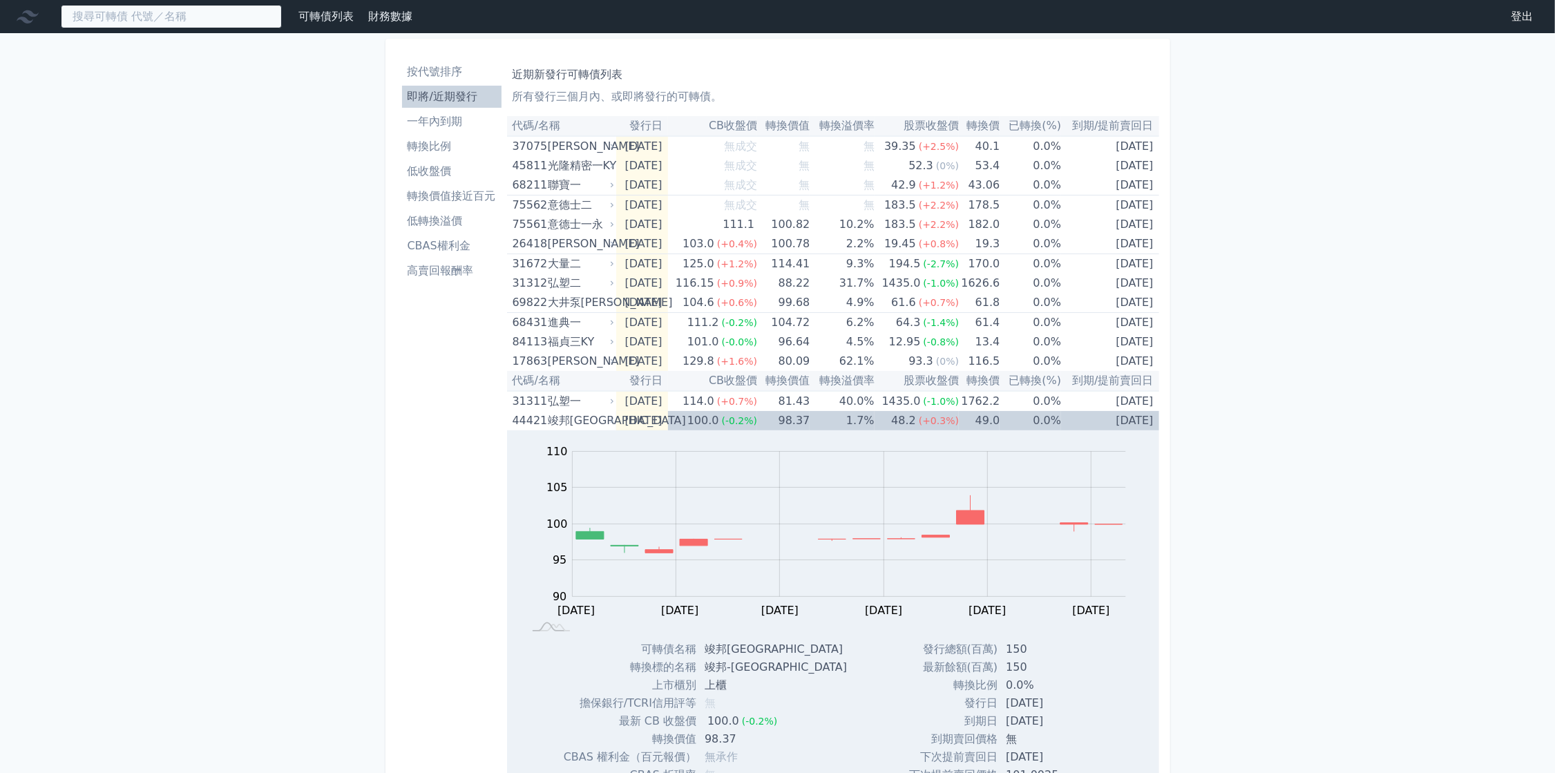
click at [197, 22] on input at bounding box center [171, 16] width 221 height 23
paste input "華建"
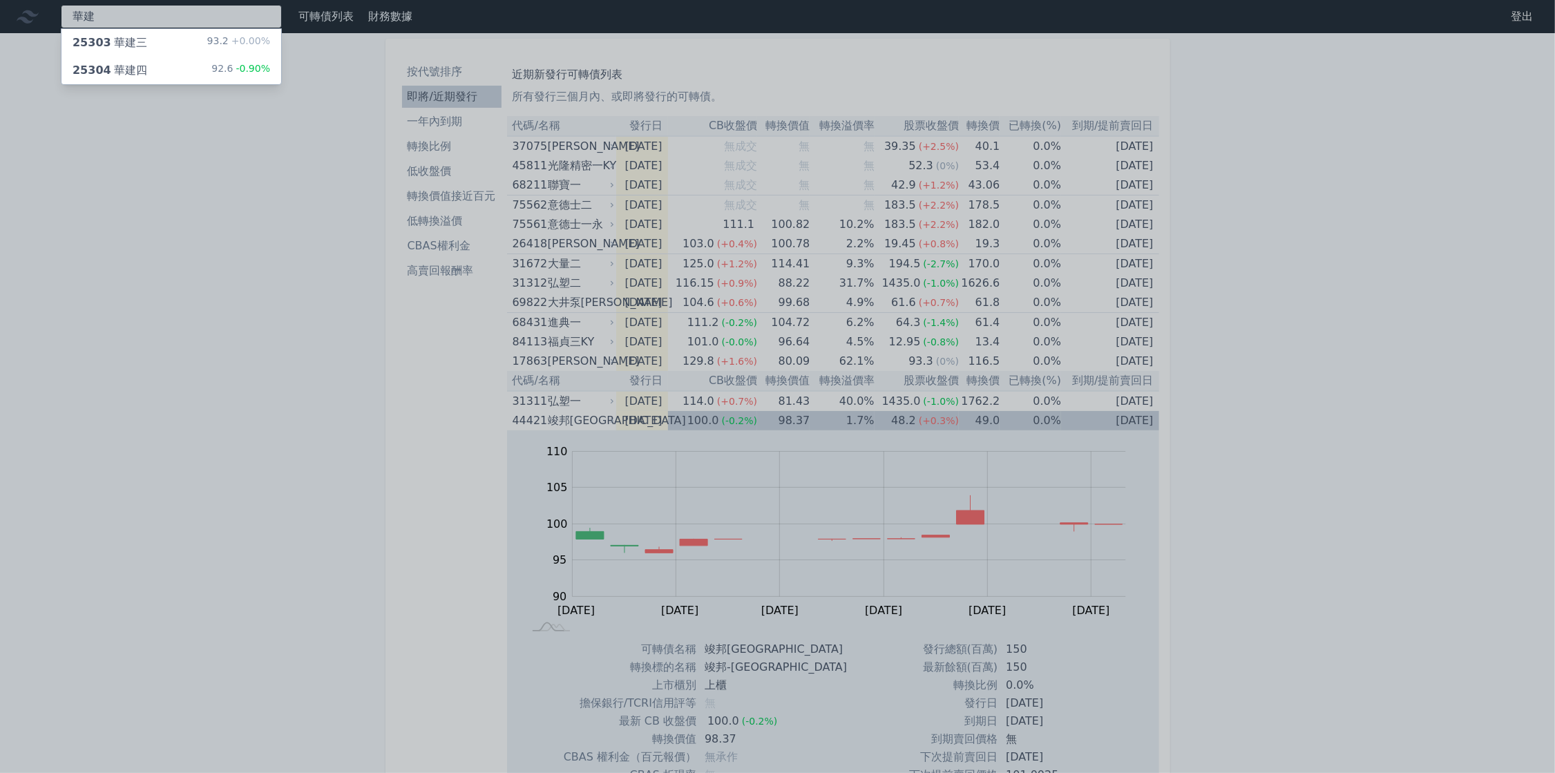
type input "華建"
click at [178, 41] on div "25303 華建三 93.2 +0.00%" at bounding box center [171, 43] width 220 height 28
